Goal: Task Accomplishment & Management: Manage account settings

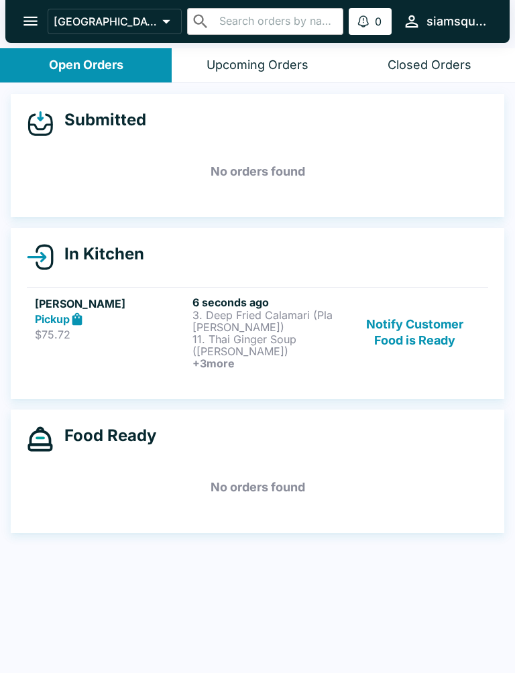
click at [288, 348] on p "11. Thai Ginger Soup ([PERSON_NAME])" at bounding box center [268, 345] width 152 height 24
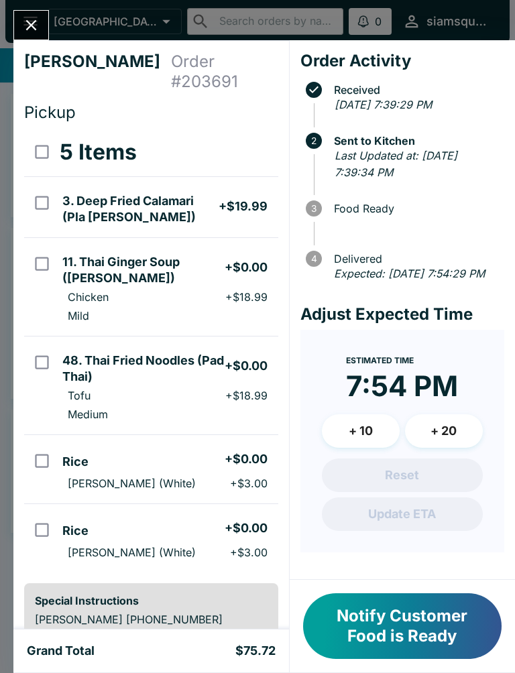
click at [370, 448] on button "+ 10" at bounding box center [361, 431] width 78 height 34
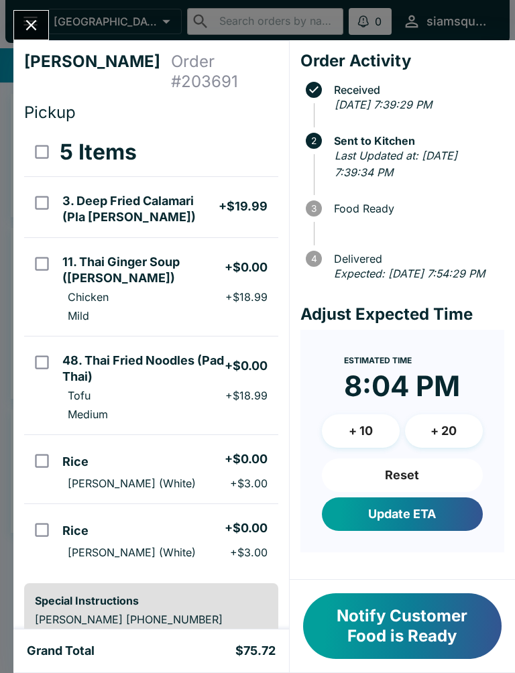
click at [363, 447] on button "+ 10" at bounding box center [361, 431] width 78 height 34
click at [27, 27] on icon "Close" at bounding box center [31, 25] width 18 height 18
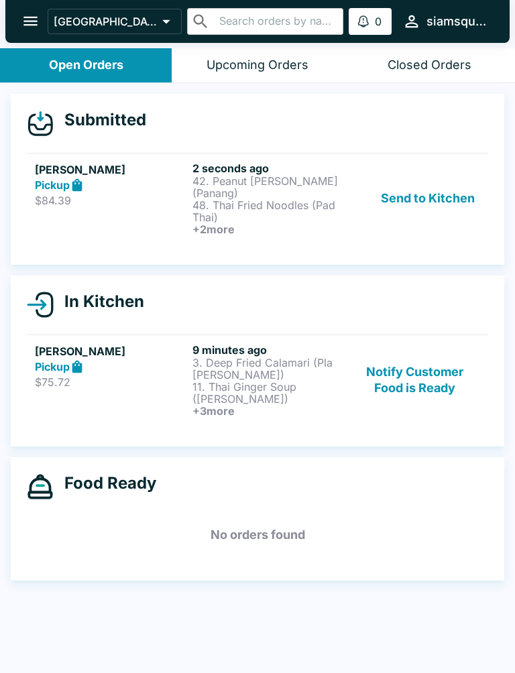
click at [139, 194] on p "$84.39" at bounding box center [111, 200] width 152 height 13
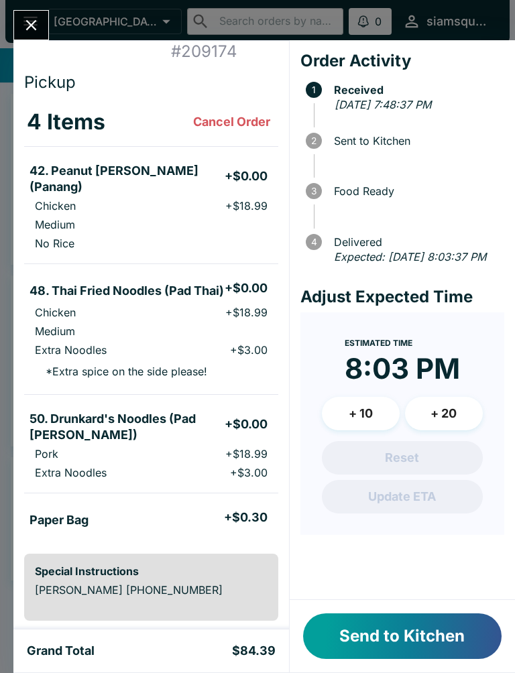
scroll to position [27, 0]
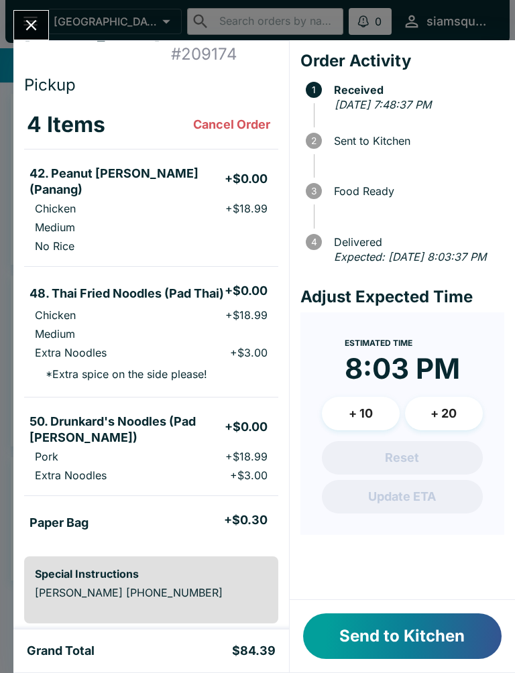
click at [345, 639] on button "Send to Kitchen" at bounding box center [402, 637] width 199 height 46
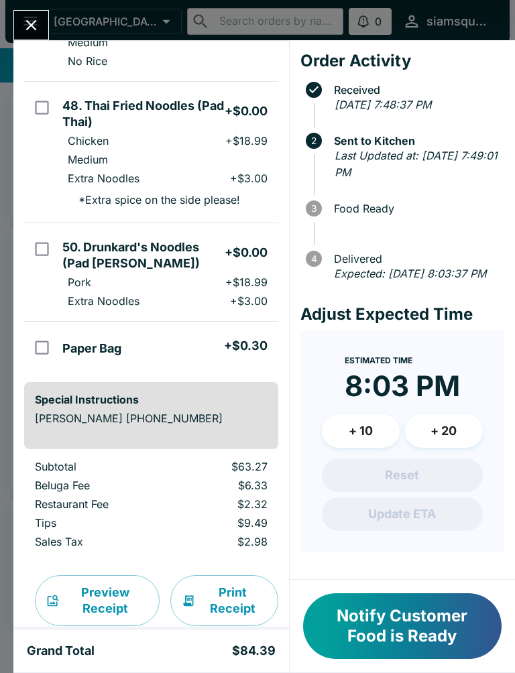
scroll to position [211, 0]
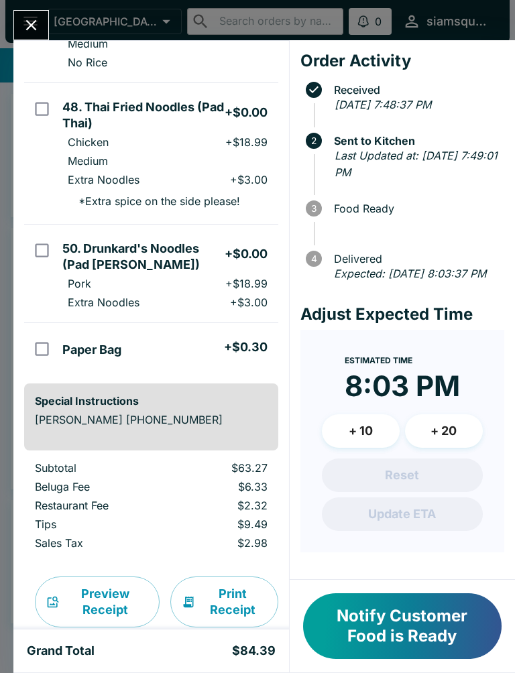
click at [23, 27] on icon "Close" at bounding box center [31, 25] width 18 height 18
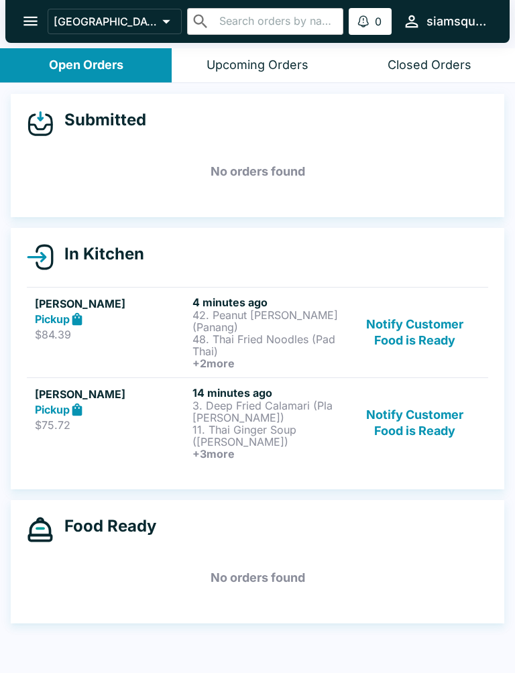
scroll to position [2, 0]
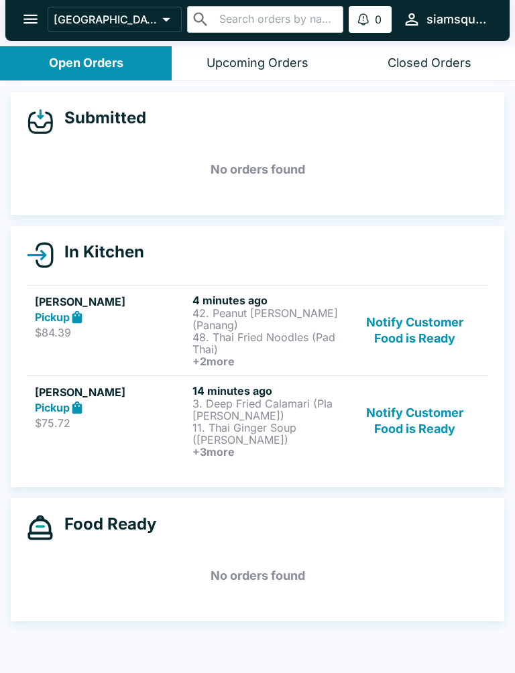
click at [410, 410] on button "Notify Customer Food is Ready" at bounding box center [415, 421] width 130 height 74
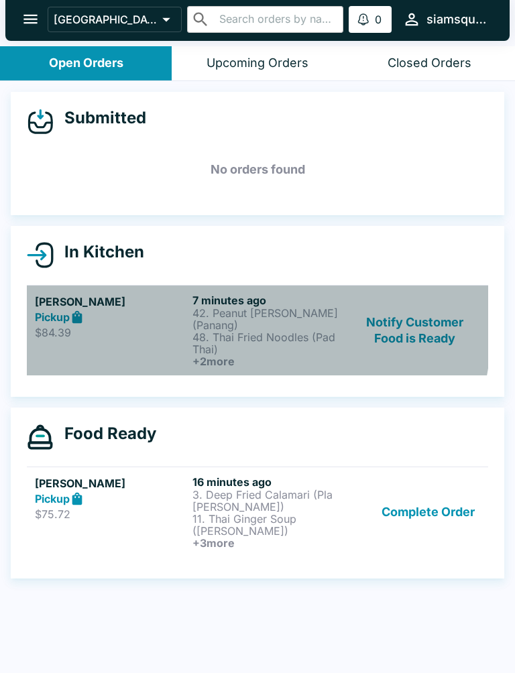
click at [131, 310] on div "Pickup" at bounding box center [111, 317] width 152 height 15
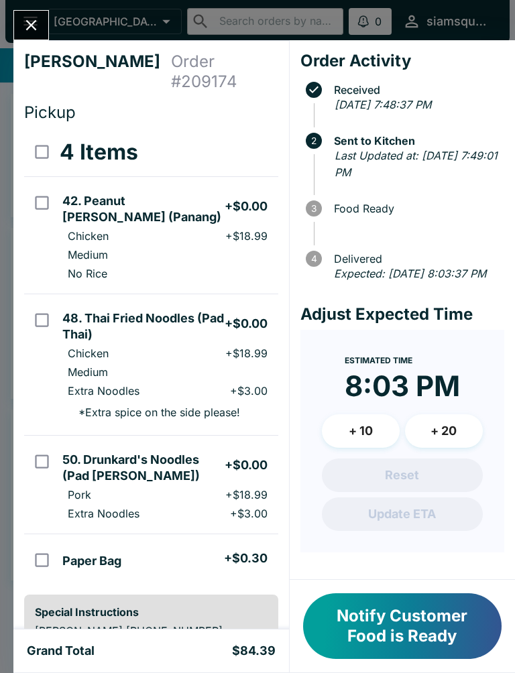
scroll to position [-11, 0]
click at [24, 30] on icon "Close" at bounding box center [31, 25] width 18 height 18
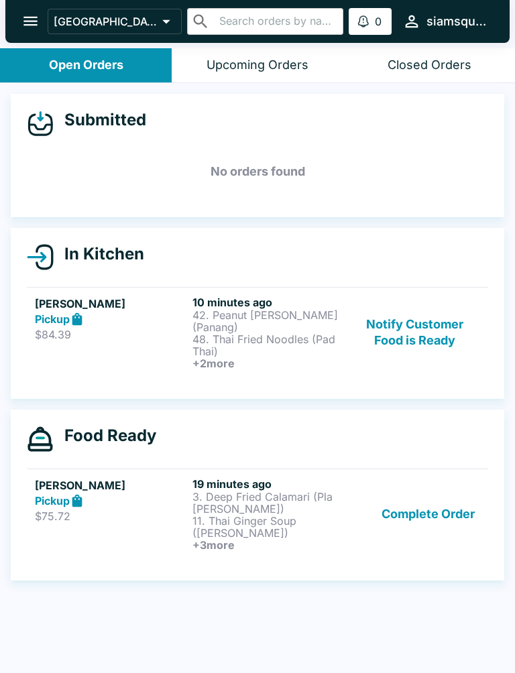
click at [422, 522] on button "Complete Order" at bounding box center [428, 515] width 104 height 74
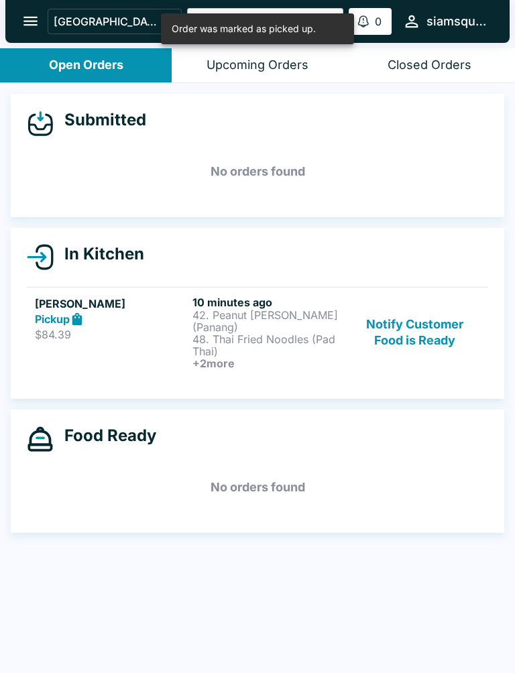
click at [309, 333] on p "48. Thai Fried Noodles (Pad Thai)" at bounding box center [268, 345] width 152 height 24
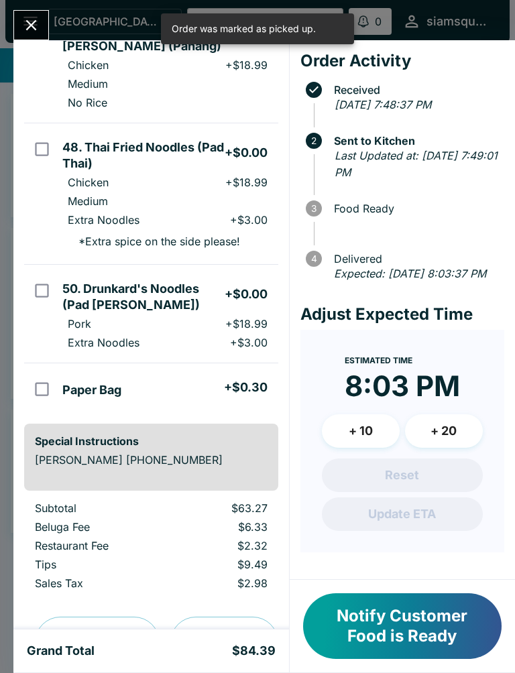
scroll to position [183, 0]
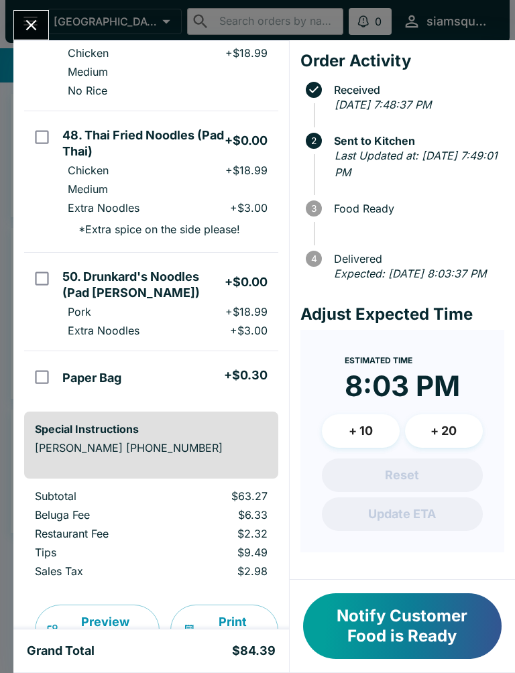
click at [390, 630] on button "Notify Customer Food is Ready" at bounding box center [402, 627] width 199 height 66
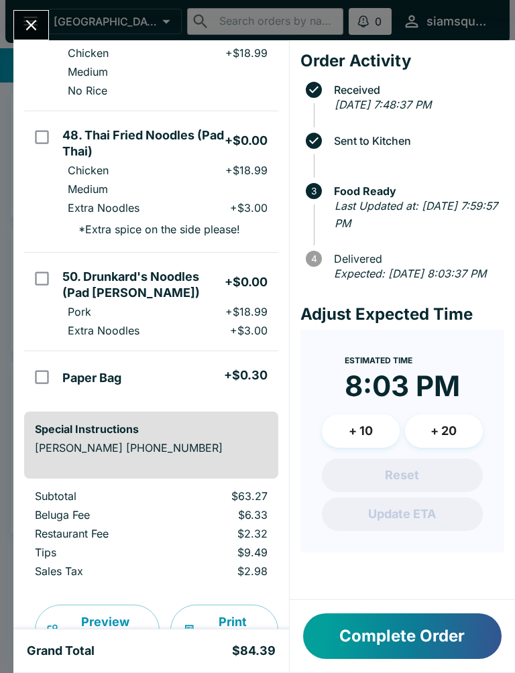
click at [29, 12] on button "Close" at bounding box center [31, 25] width 34 height 29
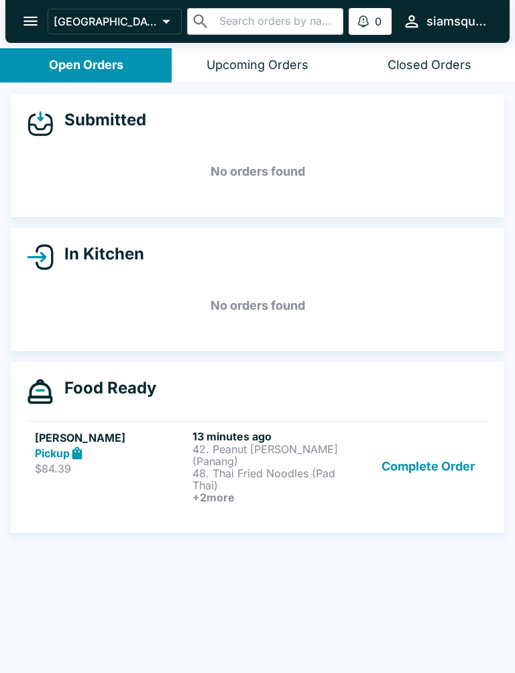
click at [410, 460] on button "Complete Order" at bounding box center [428, 467] width 104 height 74
